Goal: Navigation & Orientation: Find specific page/section

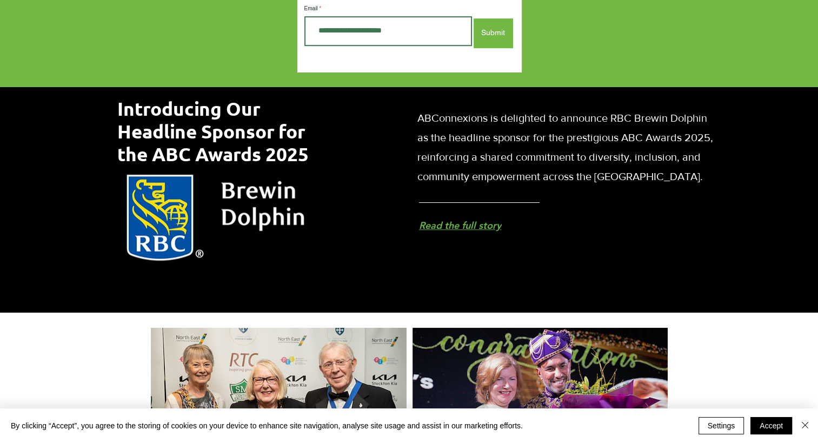
scroll to position [1163, 0]
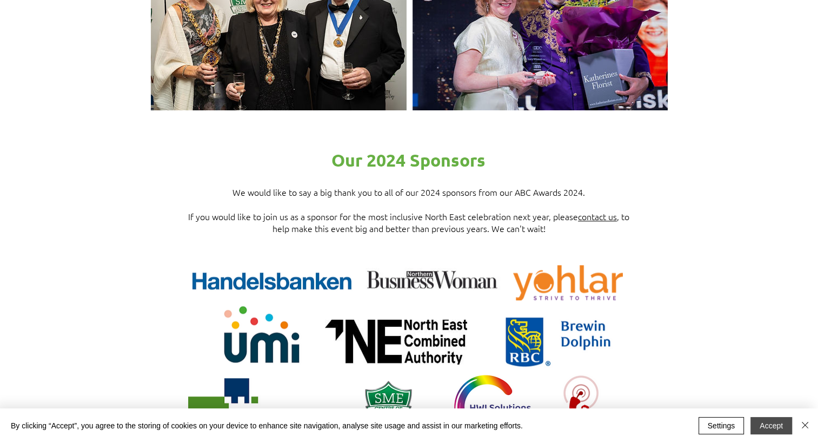
click at [779, 427] on button "Accept" at bounding box center [772, 425] width 42 height 17
click at [770, 427] on button "Accept" at bounding box center [772, 425] width 42 height 17
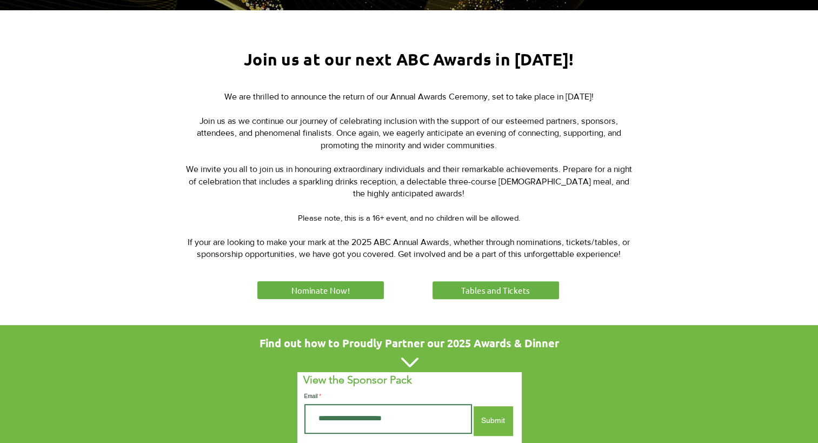
scroll to position [0, 0]
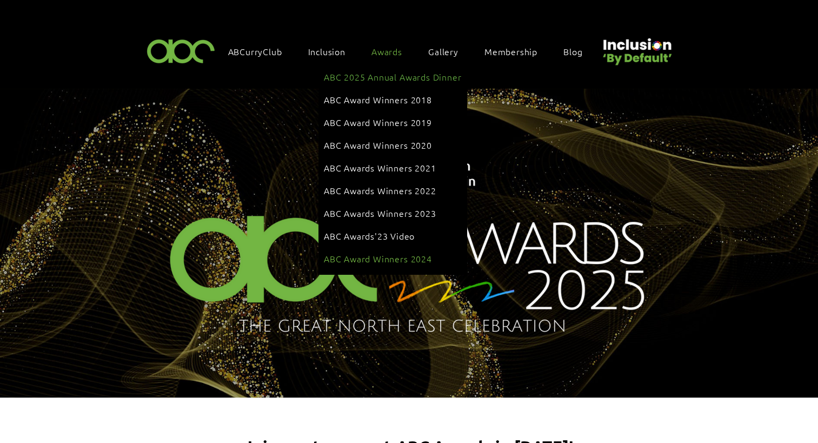
click at [357, 253] on span "ABC Award Winners 2024" at bounding box center [378, 259] width 108 height 12
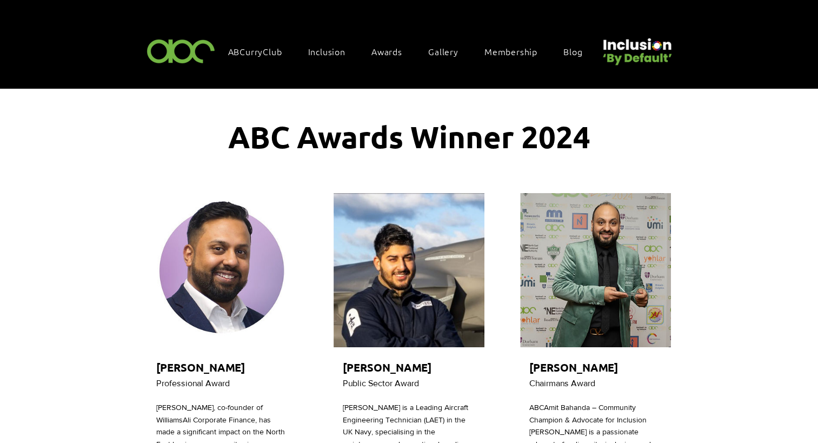
click at [223, 351] on div "main content" at bounding box center [223, 397] width 154 height 412
click at [216, 257] on img "main content" at bounding box center [222, 270] width 151 height 154
click at [616, 233] on img "main content" at bounding box center [595, 270] width 151 height 154
